Goal: Information Seeking & Learning: Learn about a topic

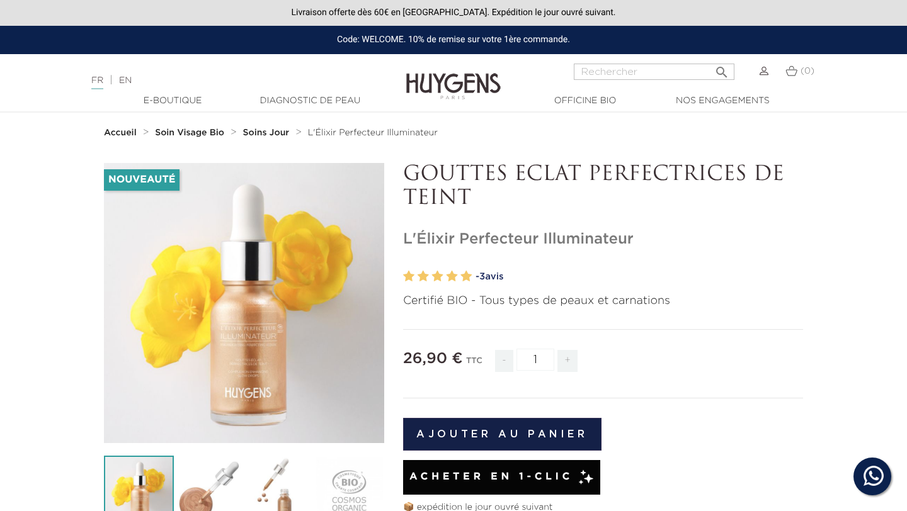
click at [132, 78] on link "EN" at bounding box center [125, 80] width 13 height 9
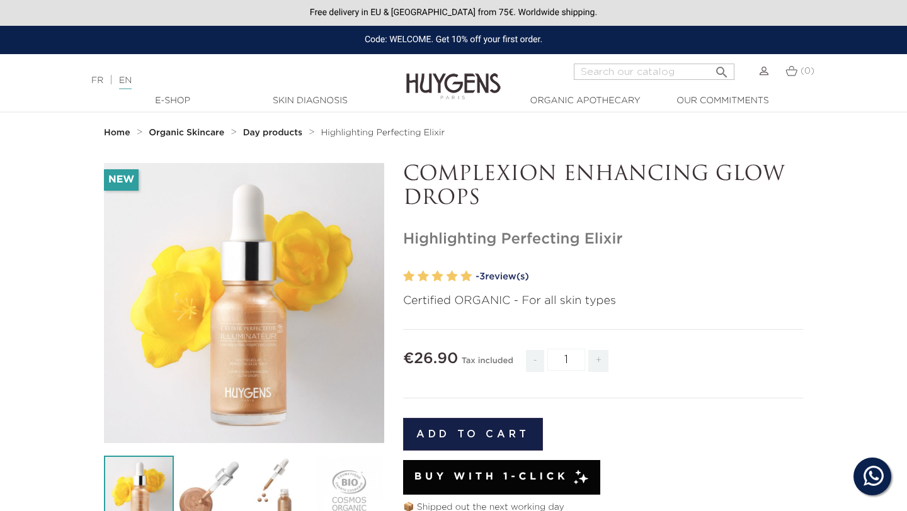
drag, startPoint x: 640, startPoint y: 234, endPoint x: 403, endPoint y: 232, distance: 236.8
click at [403, 232] on h1 "Highlighting Perfecting Elixir" at bounding box center [603, 240] width 400 height 18
copy h1 "Highlighting Perfecting Elixir"
